Goal: Book appointment/travel/reservation

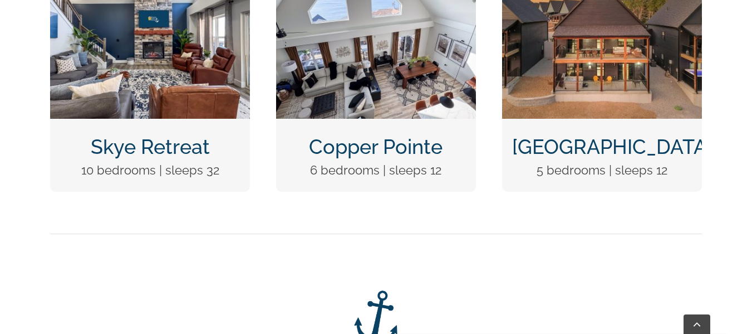
scroll to position [508, 0]
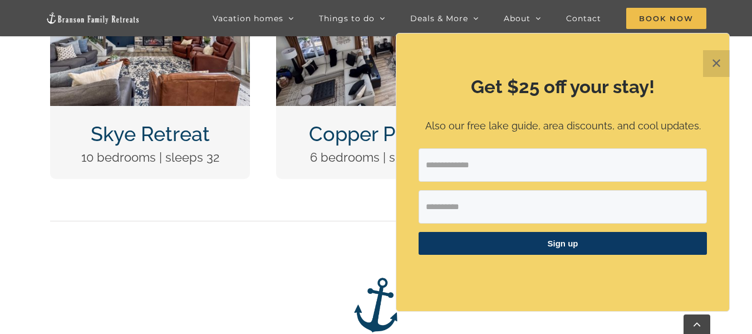
click at [713, 67] on button "✕" at bounding box center [716, 63] width 27 height 27
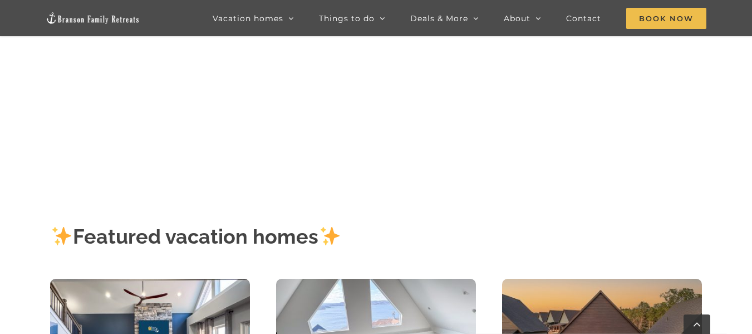
scroll to position [178, 0]
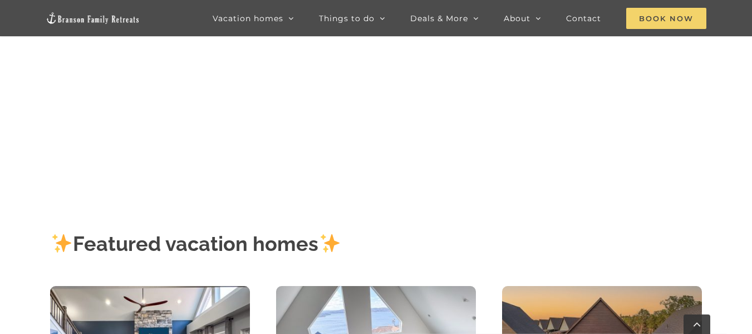
click at [678, 17] on span "Book Now" at bounding box center [666, 18] width 80 height 21
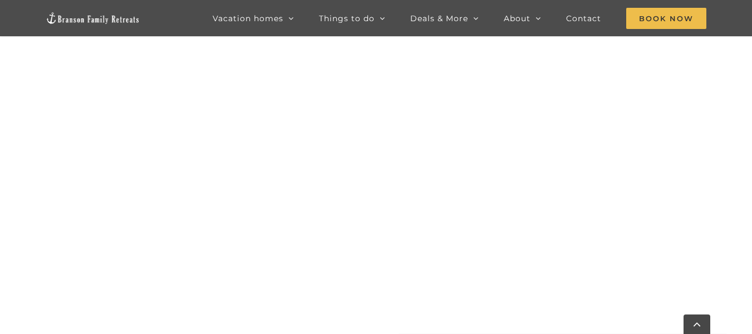
scroll to position [891, 0]
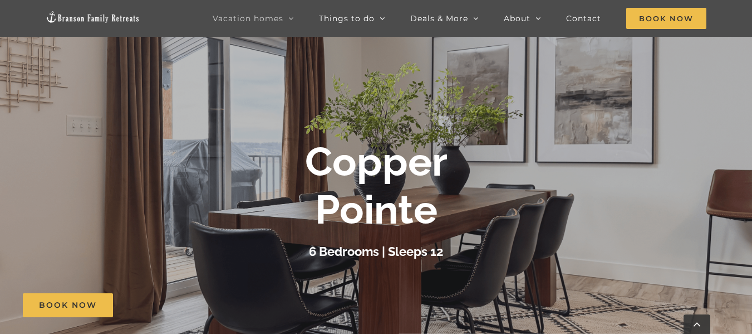
scroll to position [252, 0]
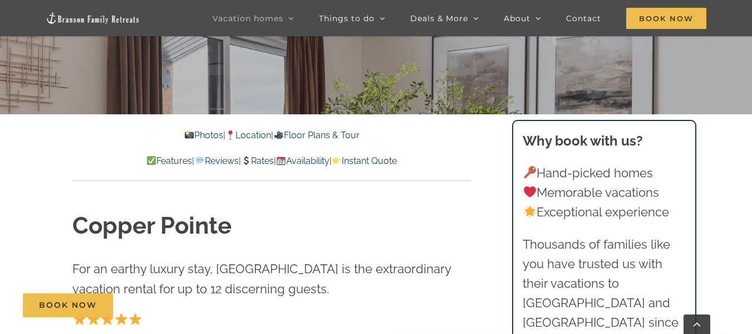
drag, startPoint x: 757, startPoint y: 18, endPoint x: 760, endPoint y: 30, distance: 12.0
click at [76, 306] on span "Book Now" at bounding box center [68, 304] width 58 height 9
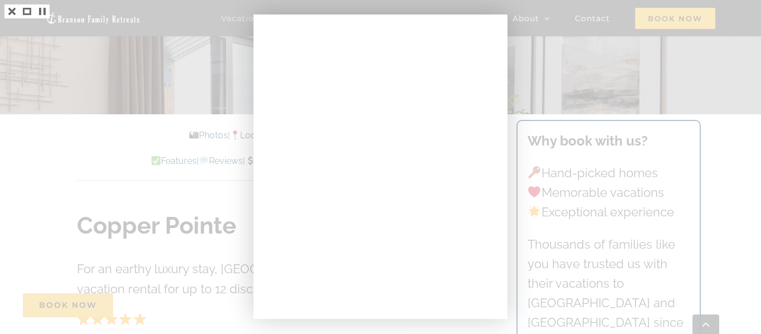
click at [665, 107] on div at bounding box center [380, 167] width 761 height 334
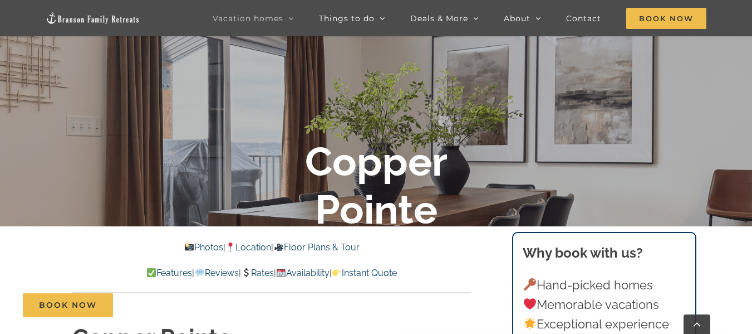
scroll to position [154, 0]
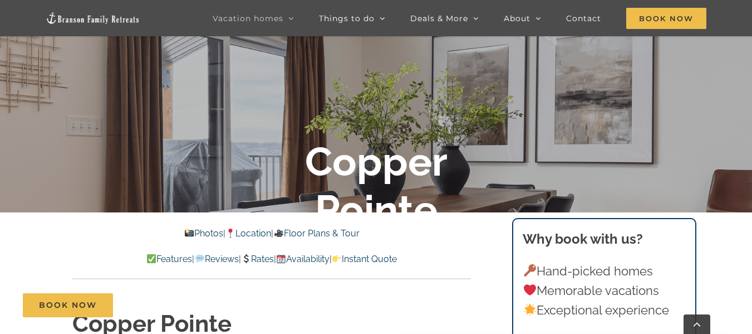
click at [251, 260] on link "Rates" at bounding box center [257, 258] width 33 height 11
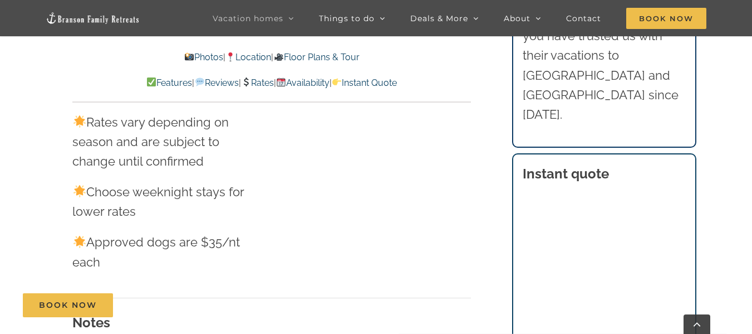
scroll to position [6403, 0]
